Goal: Information Seeking & Learning: Learn about a topic

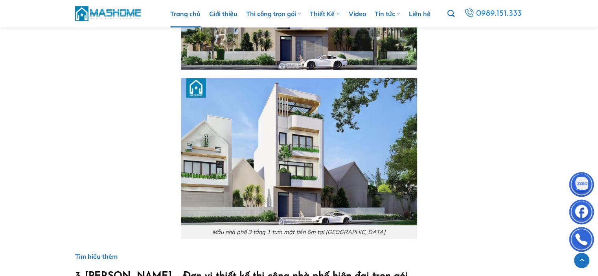
scroll to position [2437, 0]
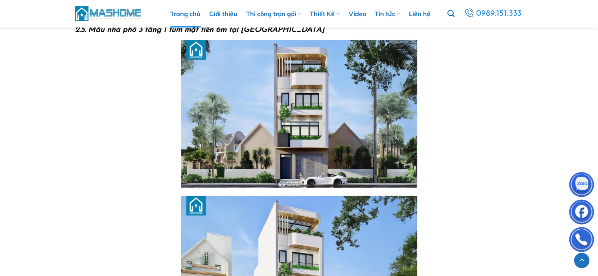
click at [186, 14] on link "Trang chủ" at bounding box center [185, 14] width 30 height 28
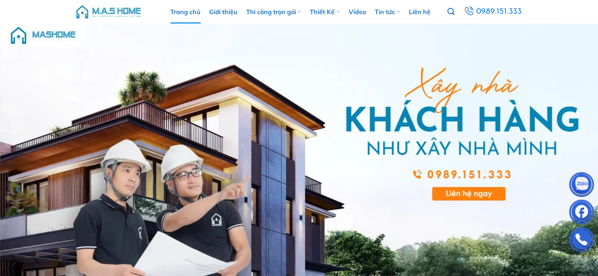
click at [13, 173] on button "Previous" at bounding box center [19, 189] width 14 height 66
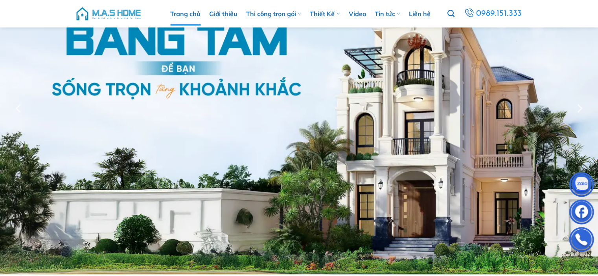
scroll to position [118, 0]
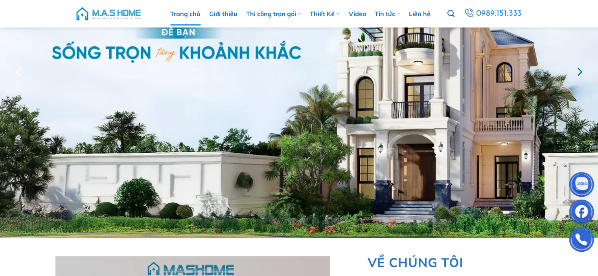
click at [579, 89] on button "Next" at bounding box center [579, 72] width 14 height 66
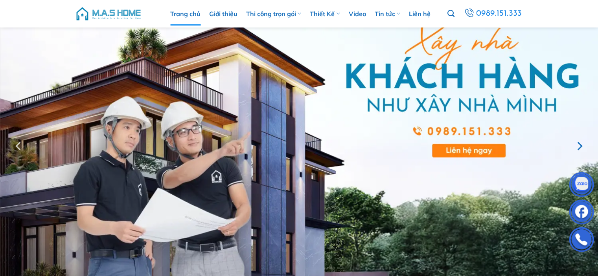
scroll to position [39, 0]
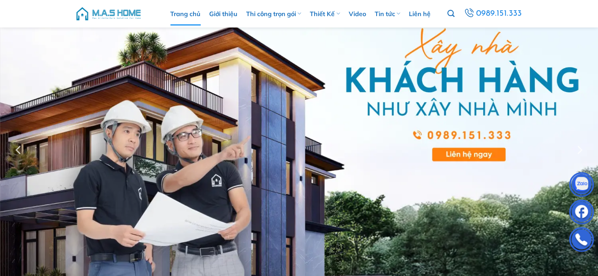
click at [574, 88] on img at bounding box center [299, 150] width 598 height 332
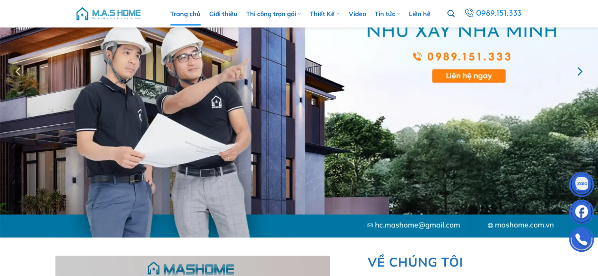
click at [579, 91] on button "Next" at bounding box center [579, 72] width 14 height 66
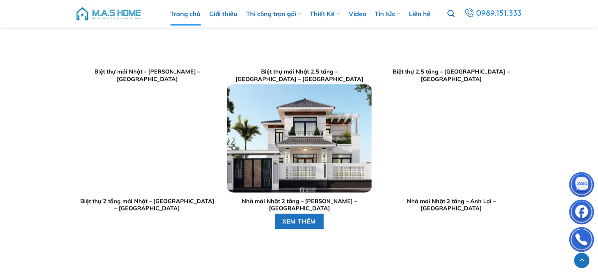
scroll to position [1258, 0]
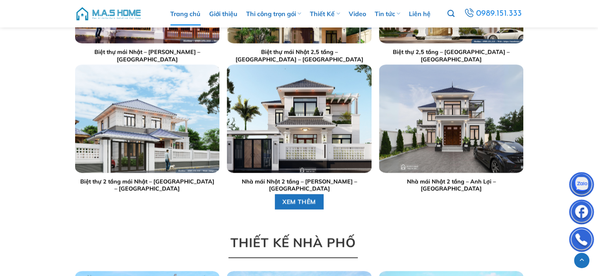
click at [286, 200] on div "THI CÔNG TRỌN GÓI Nhà Phố Anh Hưng – Đội Nhân – [GEOGRAPHIC_DATA] Thi công trọn…" at bounding box center [299, 224] width 460 height 1352
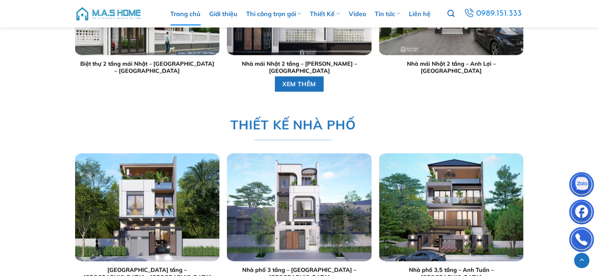
scroll to position [1454, 0]
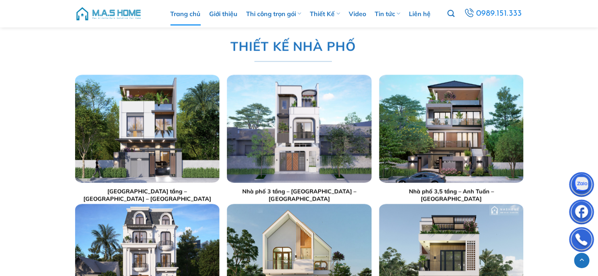
click at [305, 162] on img "Nhà phố 3 tầng - Anh Sang - Hà Nội" at bounding box center [299, 129] width 144 height 108
click at [296, 141] on img "Nhà phố 3 tầng - Anh Sang - Hà Nội" at bounding box center [299, 129] width 144 height 108
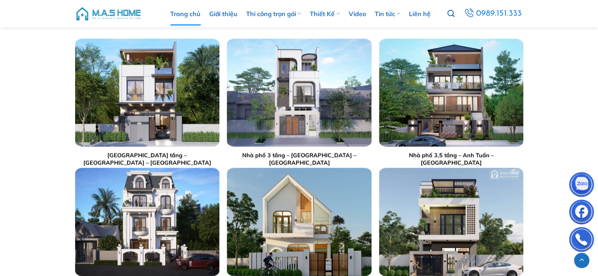
scroll to position [1533, 0]
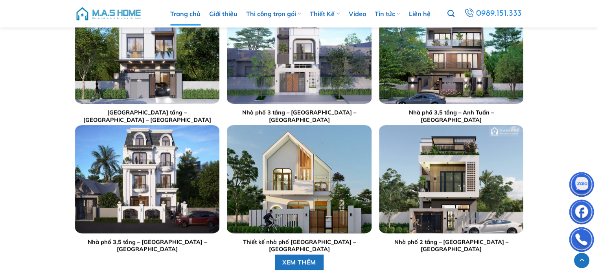
click at [107, 164] on img "Nhà phố 3,5 tầng - Anh Bắc - Đan Phượng" at bounding box center [147, 180] width 144 height 108
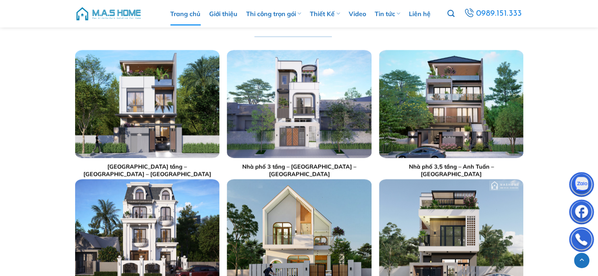
scroll to position [1415, 0]
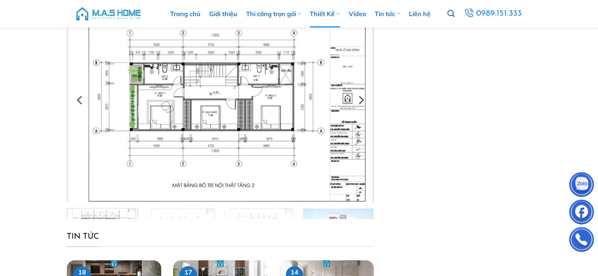
scroll to position [79, 0]
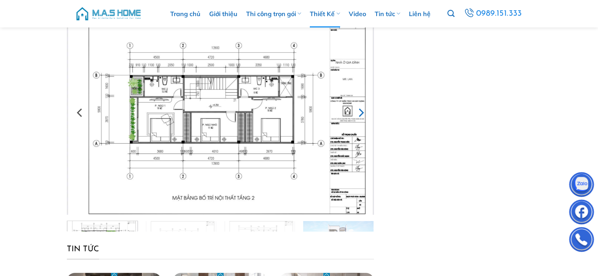
click at [359, 109] on icon "Next" at bounding box center [360, 113] width 14 height 14
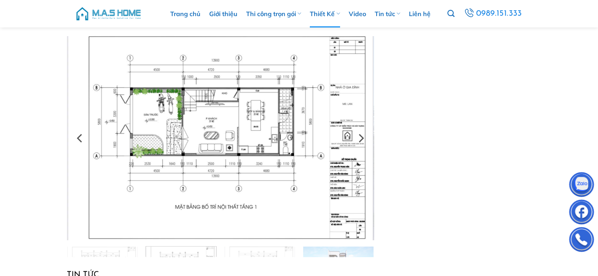
scroll to position [39, 0]
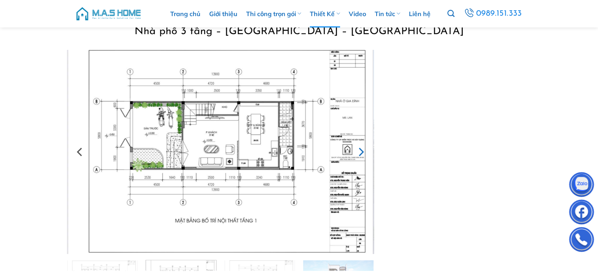
click at [360, 140] on button "Next" at bounding box center [360, 152] width 14 height 41
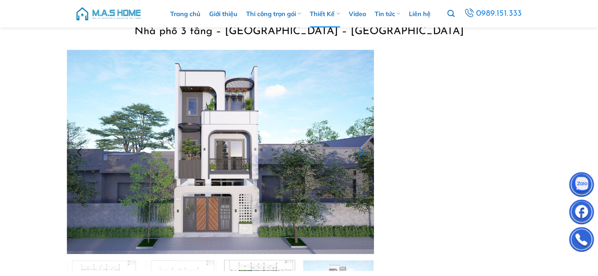
click at [360, 138] on button "Next" at bounding box center [360, 152] width 14 height 41
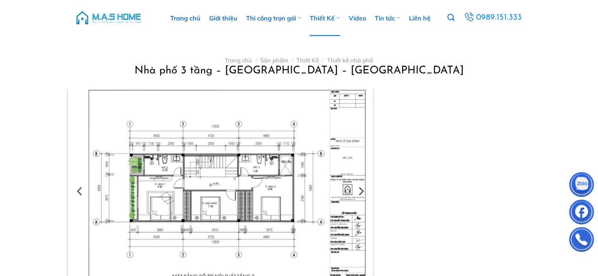
click at [105, 157] on img at bounding box center [220, 191] width 307 height 204
click at [89, 183] on img at bounding box center [220, 191] width 307 height 204
click at [79, 190] on icon "Previous" at bounding box center [79, 191] width 5 height 9
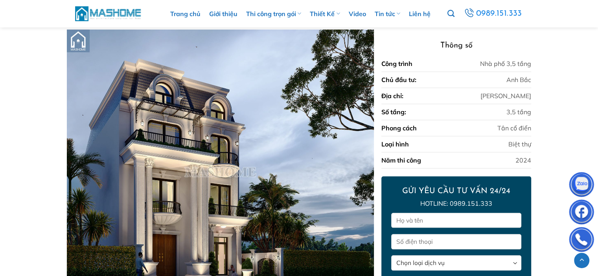
scroll to position [764, 0]
